Goal: Task Accomplishment & Management: Use online tool/utility

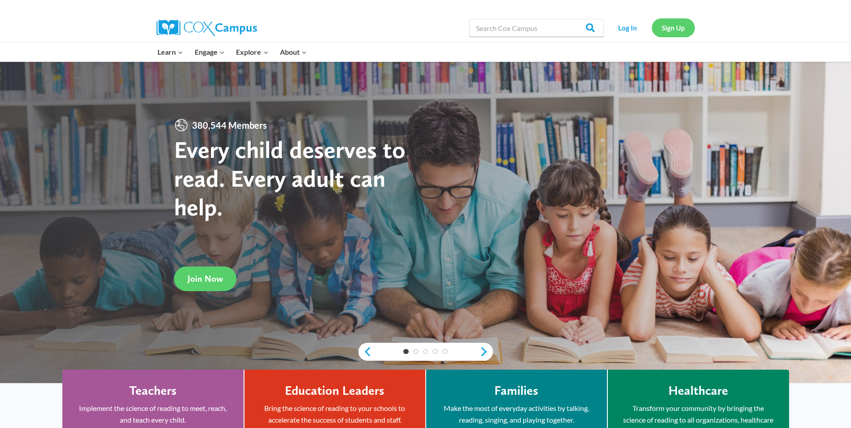
click at [667, 26] on link "Sign Up" at bounding box center [673, 27] width 43 height 18
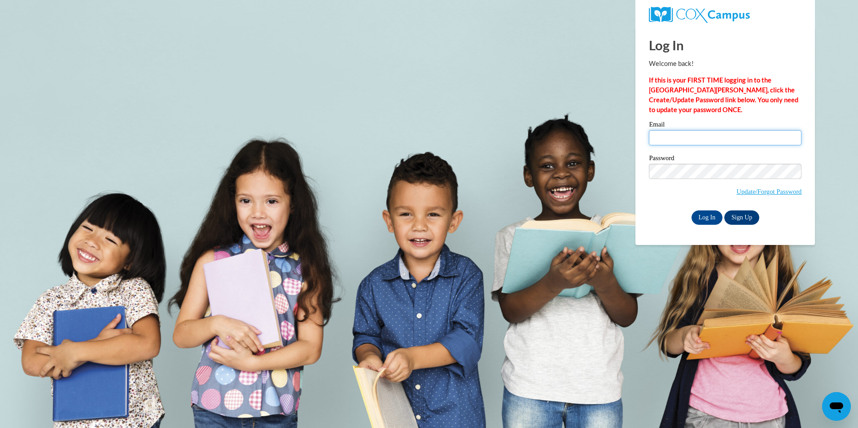
type input "Tammyfinch1765@gmail.com"
click at [747, 219] on link "Sign Up" at bounding box center [741, 217] width 35 height 14
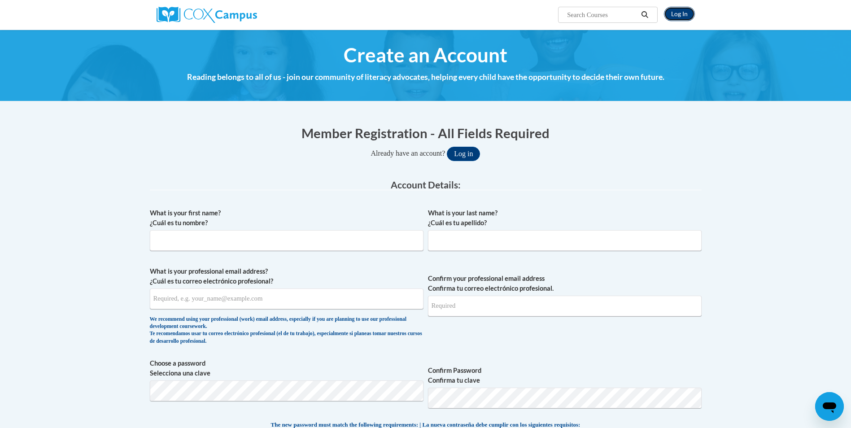
click at [680, 16] on link "Log In" at bounding box center [679, 14] width 31 height 14
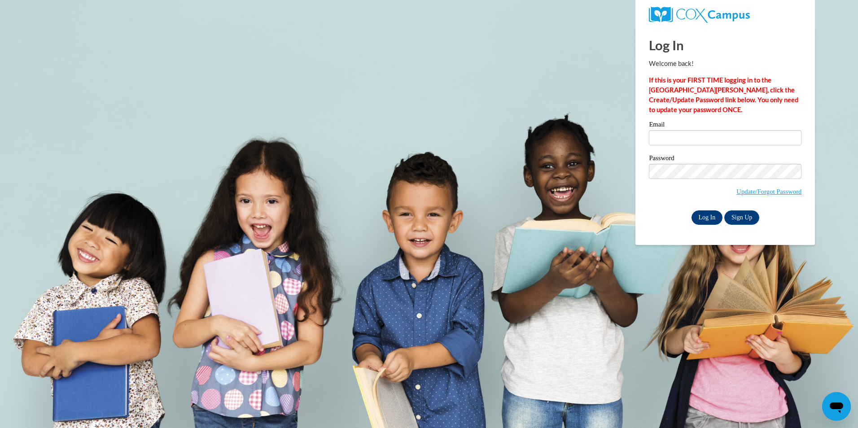
type input "[EMAIL_ADDRESS][DOMAIN_NAME]"
click at [703, 220] on input "Log In" at bounding box center [706, 217] width 31 height 14
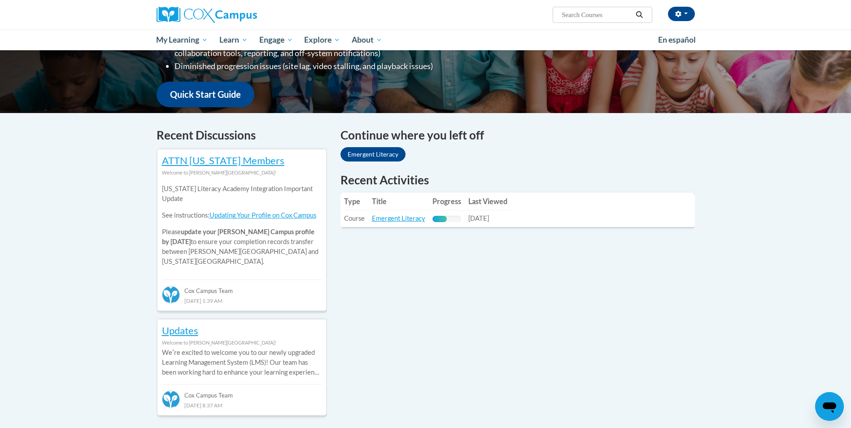
scroll to position [207, 0]
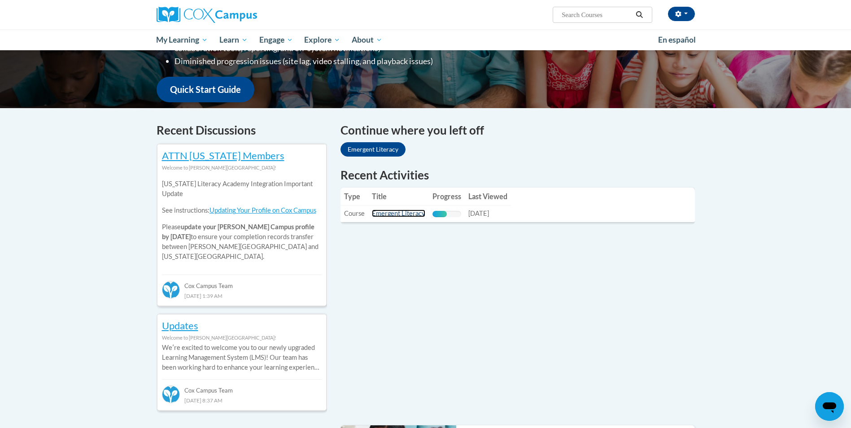
click at [398, 210] on link "Emergent Literacy" at bounding box center [398, 214] width 53 height 8
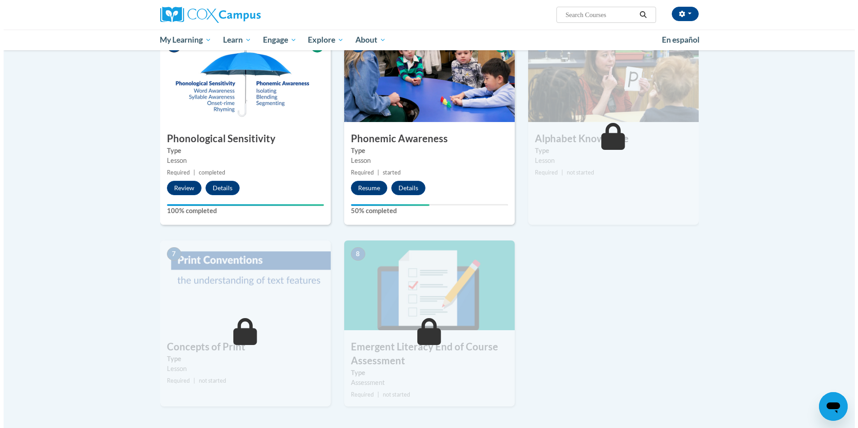
scroll to position [435, 0]
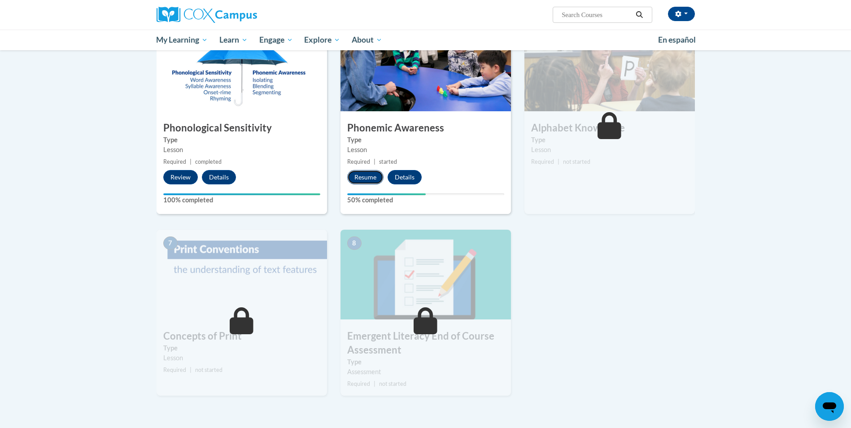
click at [367, 177] on button "Resume" at bounding box center [365, 177] width 36 height 14
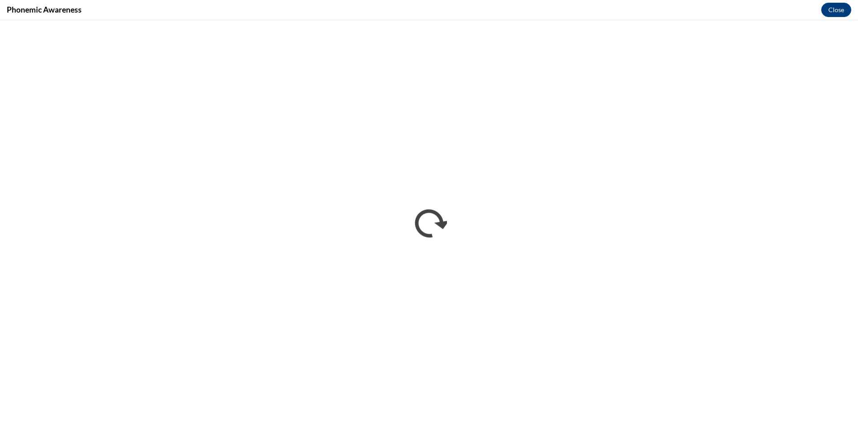
scroll to position [0, 0]
